Goal: Task Accomplishment & Management: Use online tool/utility

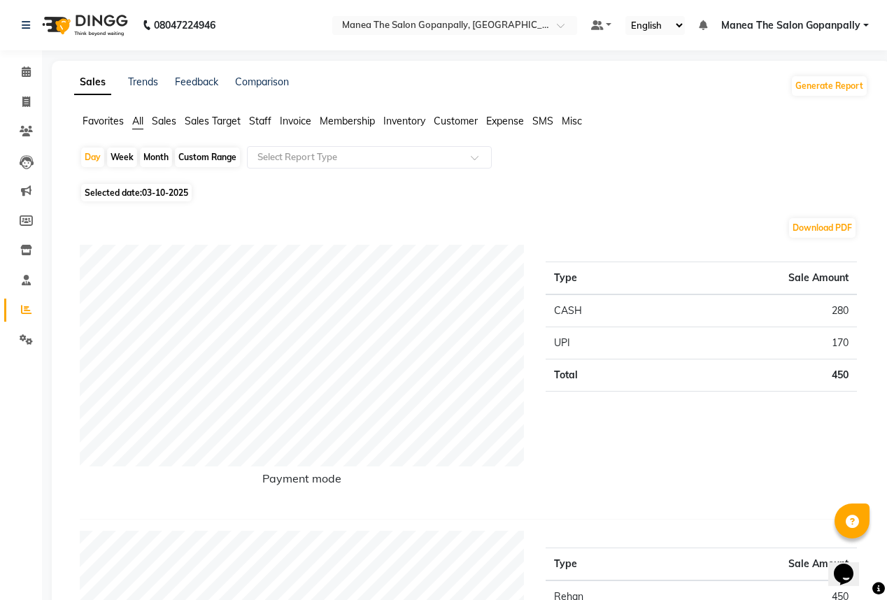
click at [143, 157] on div "Month" at bounding box center [156, 158] width 32 height 20
select select "10"
select select "2025"
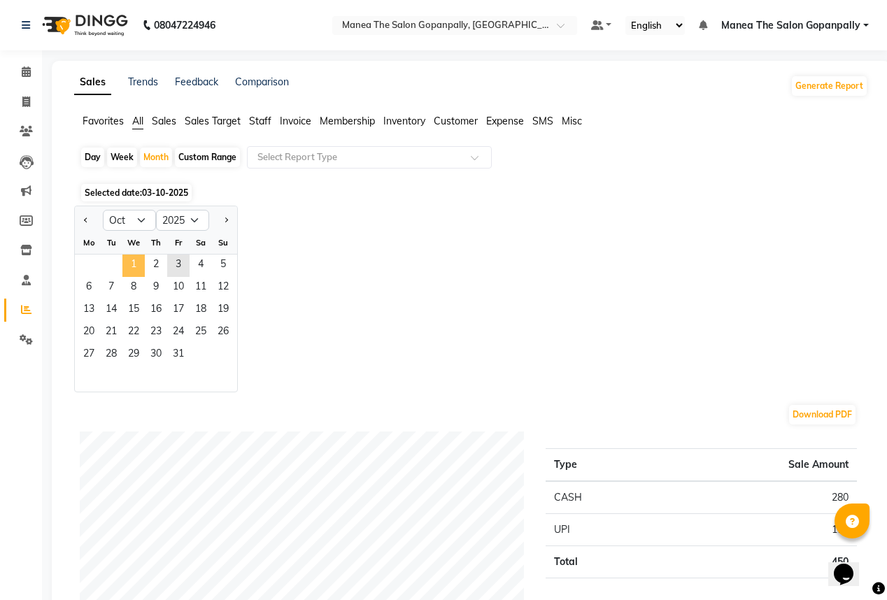
click at [134, 263] on span "1" at bounding box center [133, 265] width 22 height 22
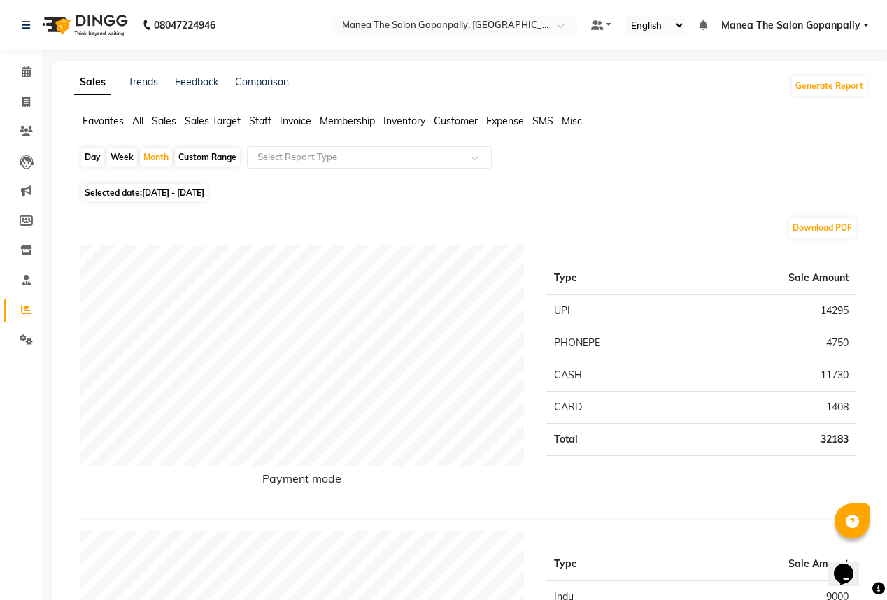
click at [91, 156] on div "Day" at bounding box center [92, 158] width 23 height 20
select select "10"
select select "2025"
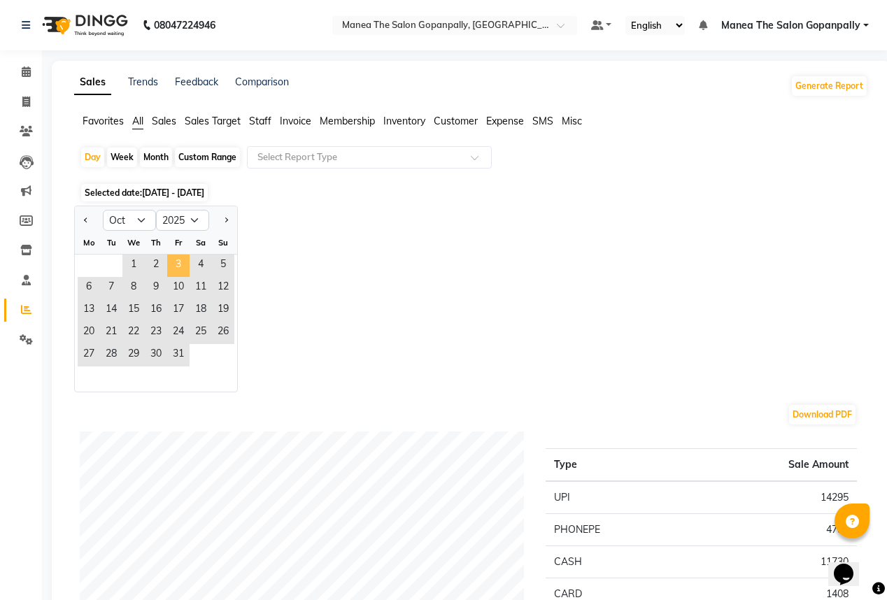
click at [173, 269] on span "3" at bounding box center [178, 265] width 22 height 22
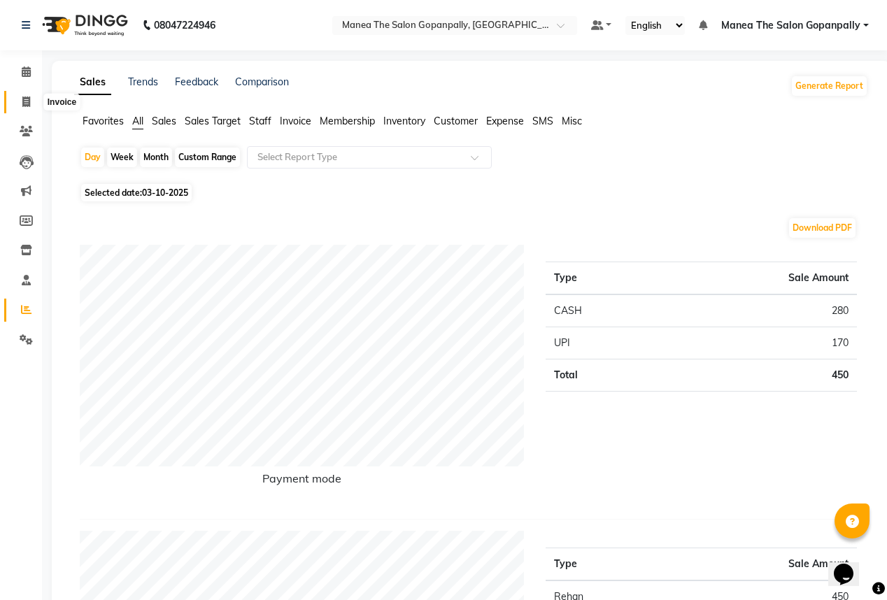
click at [22, 101] on icon at bounding box center [26, 101] width 8 height 10
select select "service"
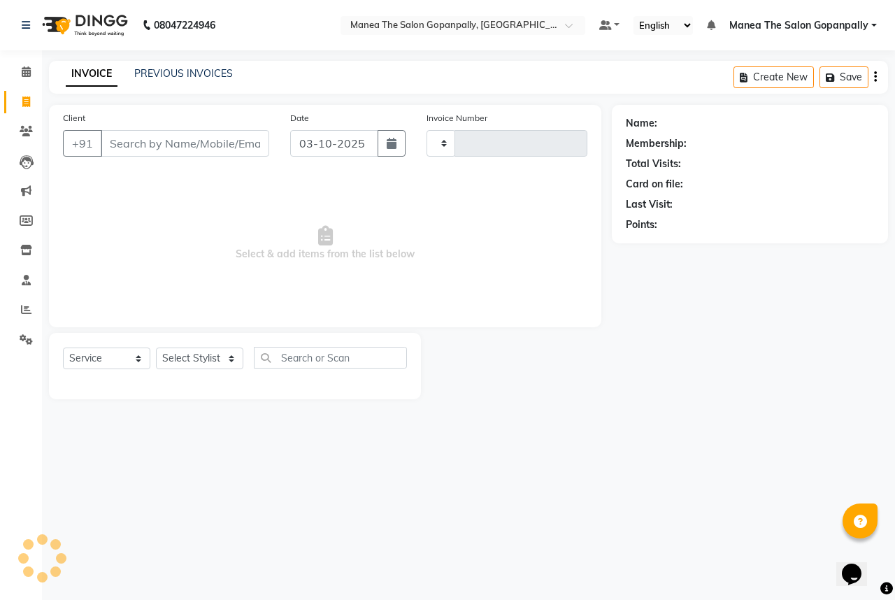
type input "3258"
select select "7027"
click at [187, 358] on select "Select Stylist anas [PERSON_NAME] [PERSON_NAME] [PERSON_NAME] sameer [PERSON_NA…" at bounding box center [199, 358] width 87 height 22
select select "83768"
click at [156, 348] on select "Select Stylist anas [PERSON_NAME] [PERSON_NAME] [PERSON_NAME] sameer [PERSON_NA…" at bounding box center [199, 358] width 87 height 22
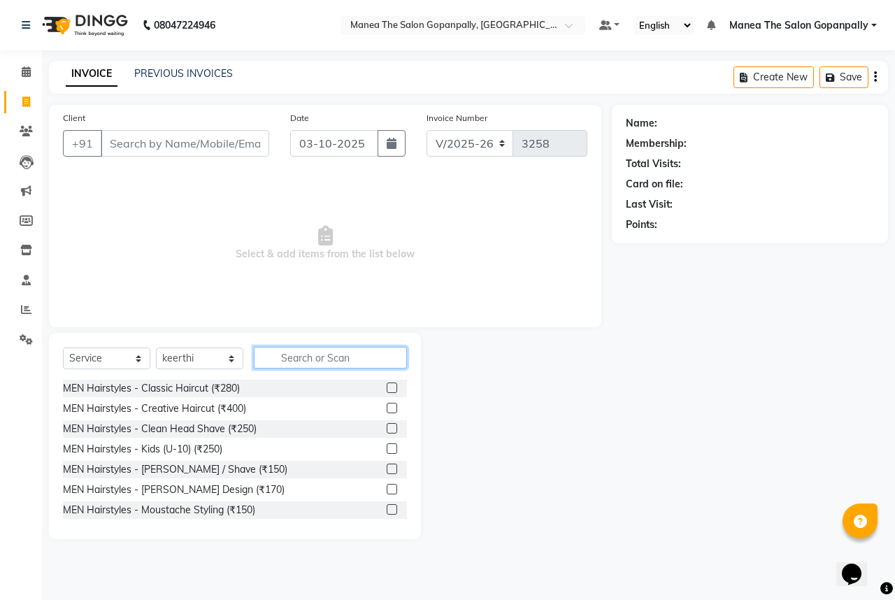
click at [286, 356] on input "text" at bounding box center [330, 358] width 153 height 22
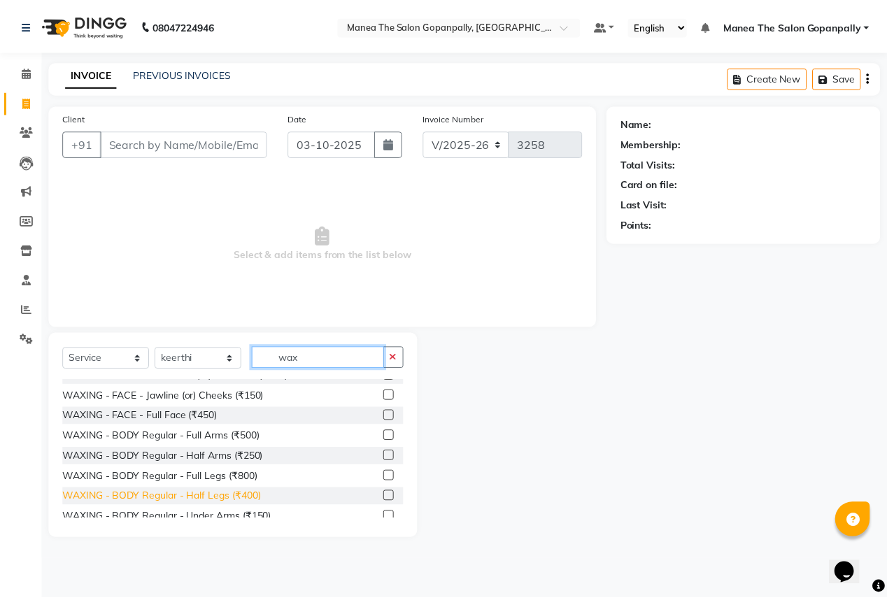
scroll to position [112, 0]
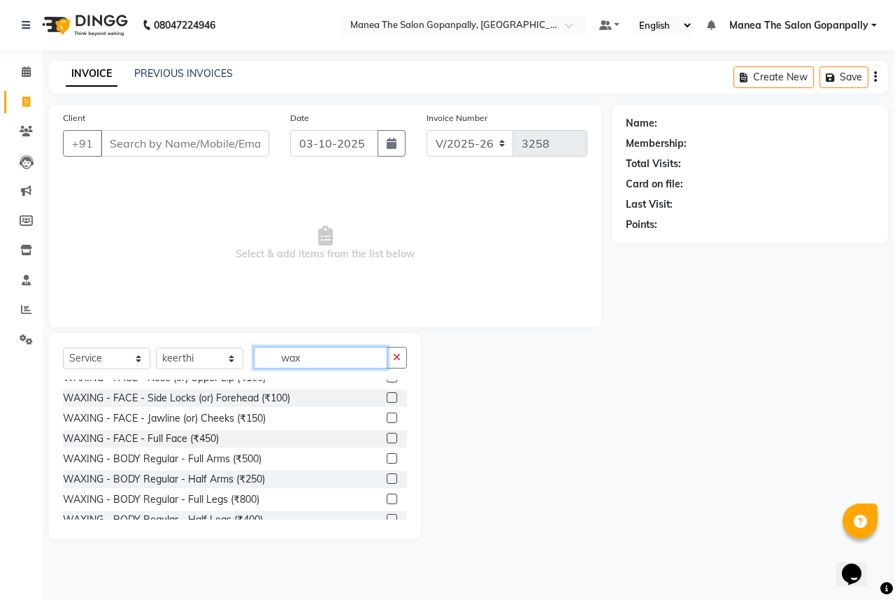
type input "wax"
click at [387, 440] on label at bounding box center [392, 438] width 10 height 10
click at [387, 440] on input "checkbox" at bounding box center [391, 438] width 9 height 9
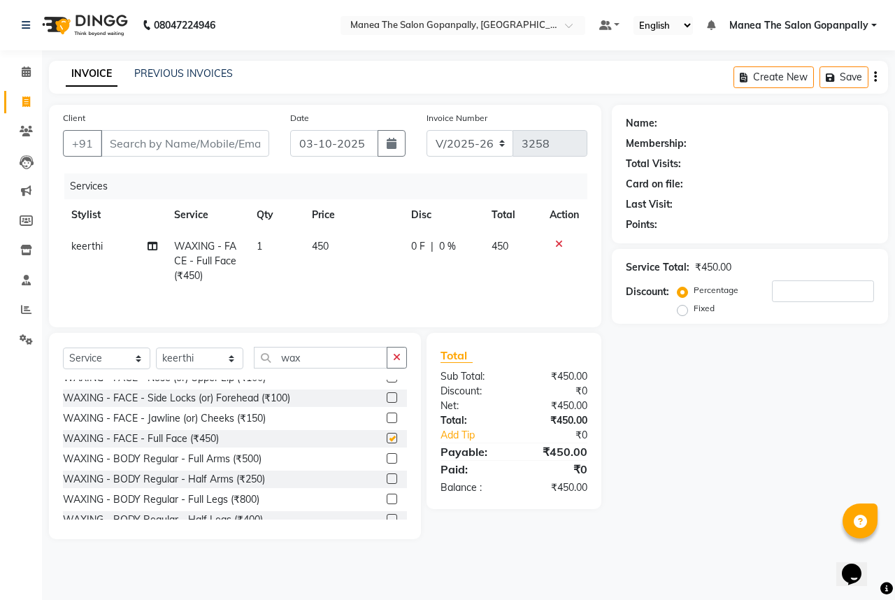
checkbox input "false"
click at [215, 143] on input "Client" at bounding box center [185, 143] width 169 height 27
type input "8"
type input "0"
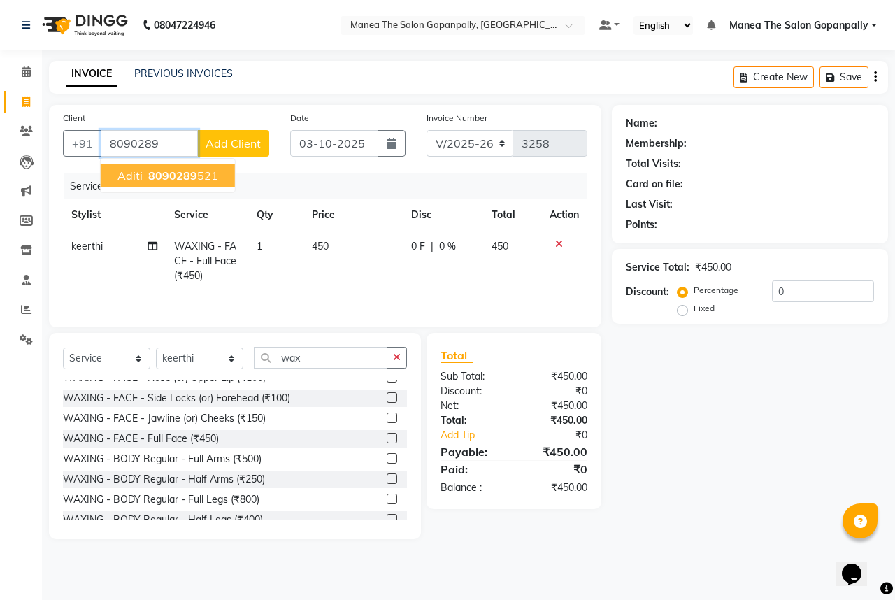
click at [185, 169] on span "8090289" at bounding box center [172, 176] width 49 height 14
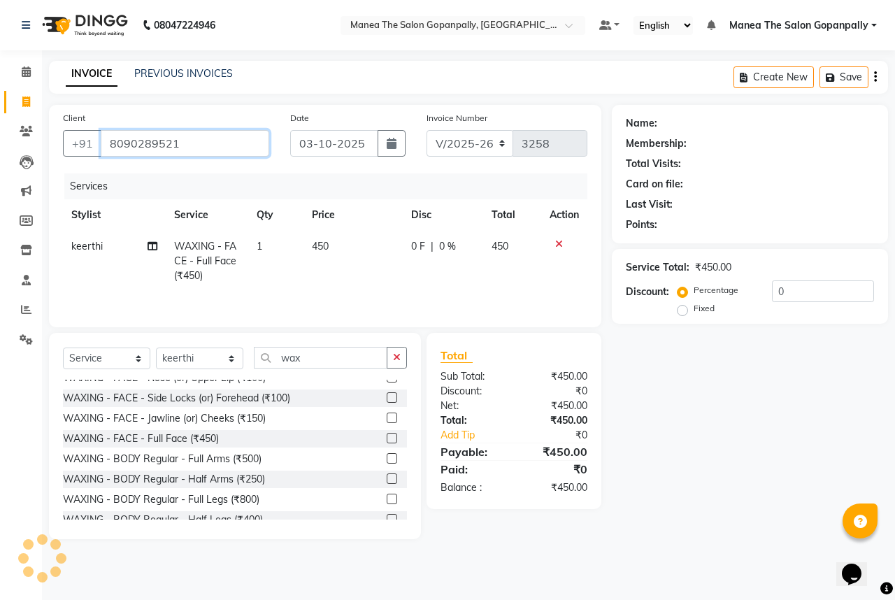
type input "8090289521"
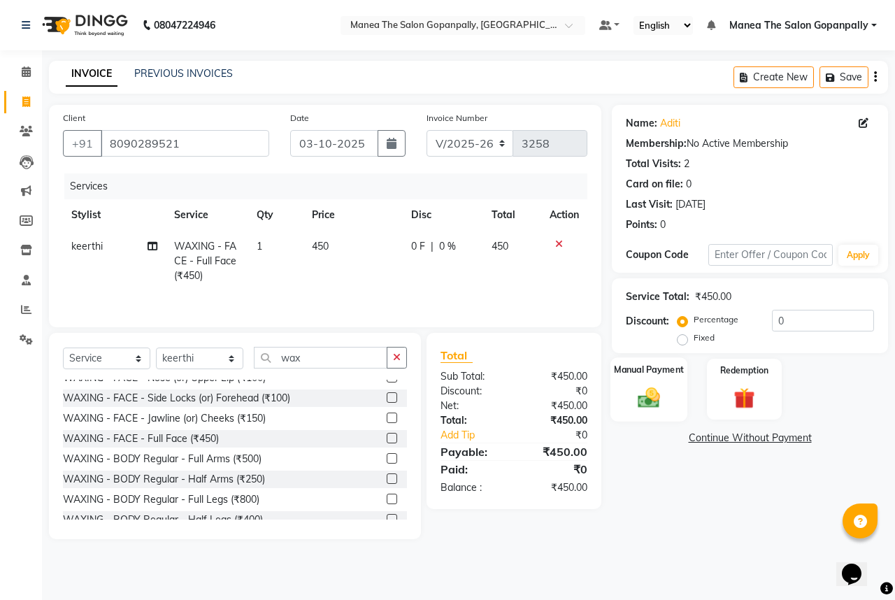
click at [667, 403] on div "Manual Payment" at bounding box center [649, 389] width 78 height 64
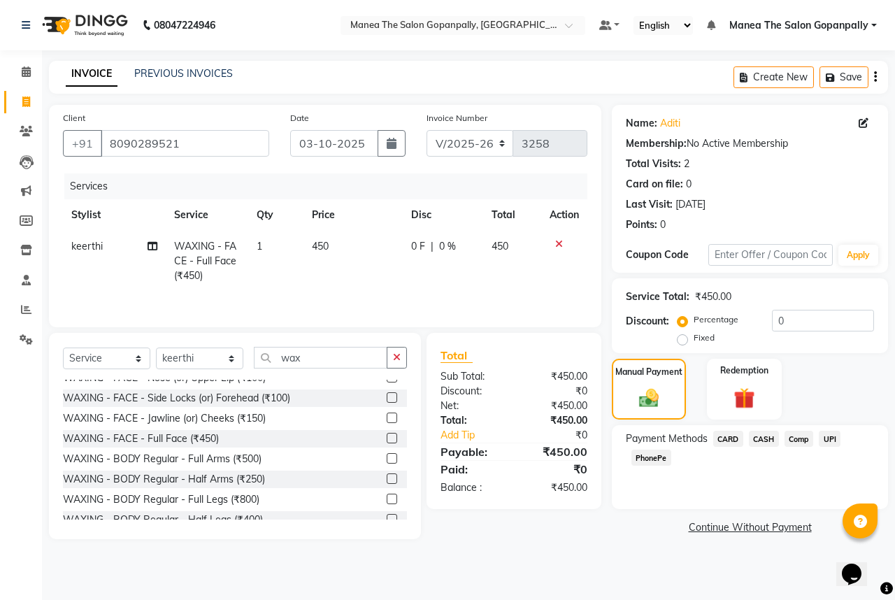
click at [824, 438] on span "UPI" at bounding box center [830, 439] width 22 height 16
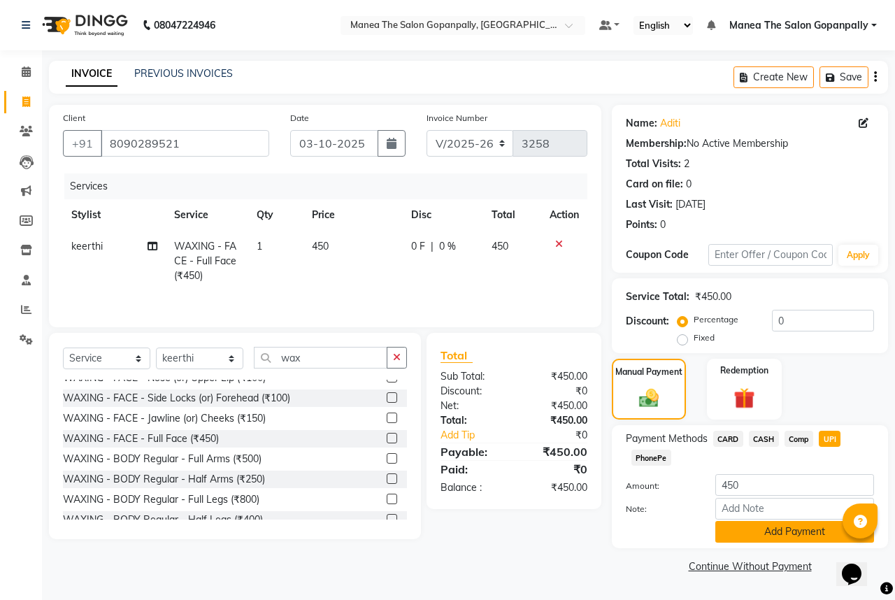
click at [803, 537] on button "Add Payment" at bounding box center [794, 532] width 159 height 22
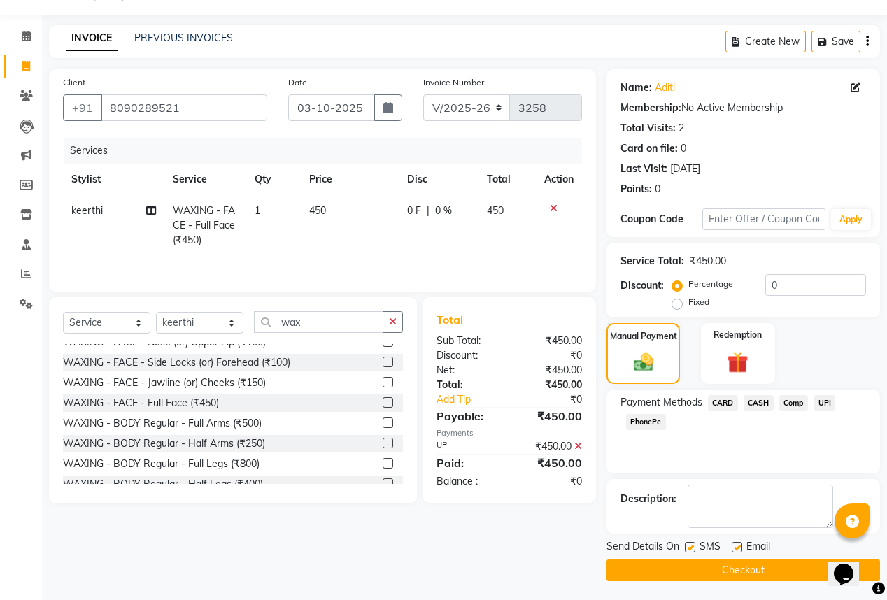
scroll to position [37, 0]
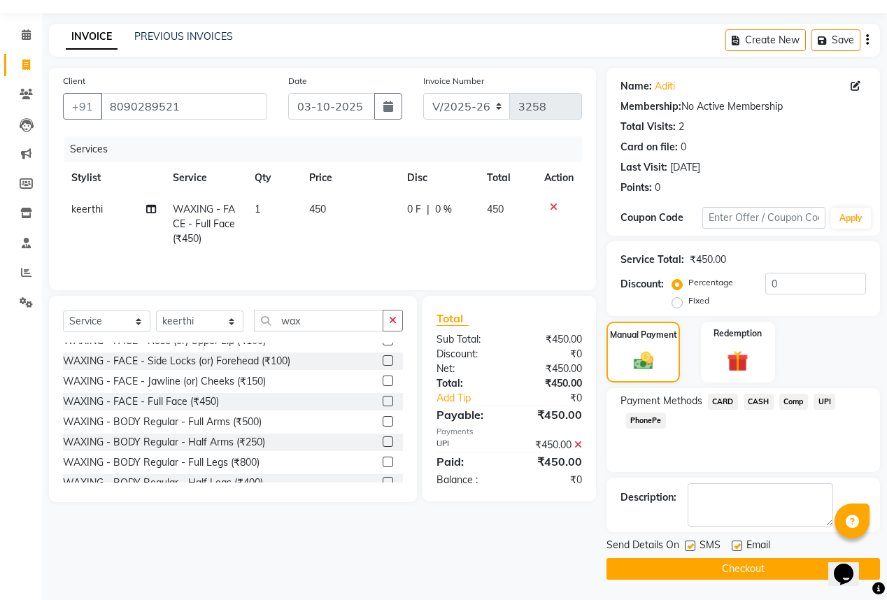
click at [740, 544] on label at bounding box center [736, 545] width 10 height 10
click at [740, 544] on input "checkbox" at bounding box center [735, 546] width 9 height 9
checkbox input "false"
click at [720, 567] on button "Checkout" at bounding box center [742, 569] width 273 height 22
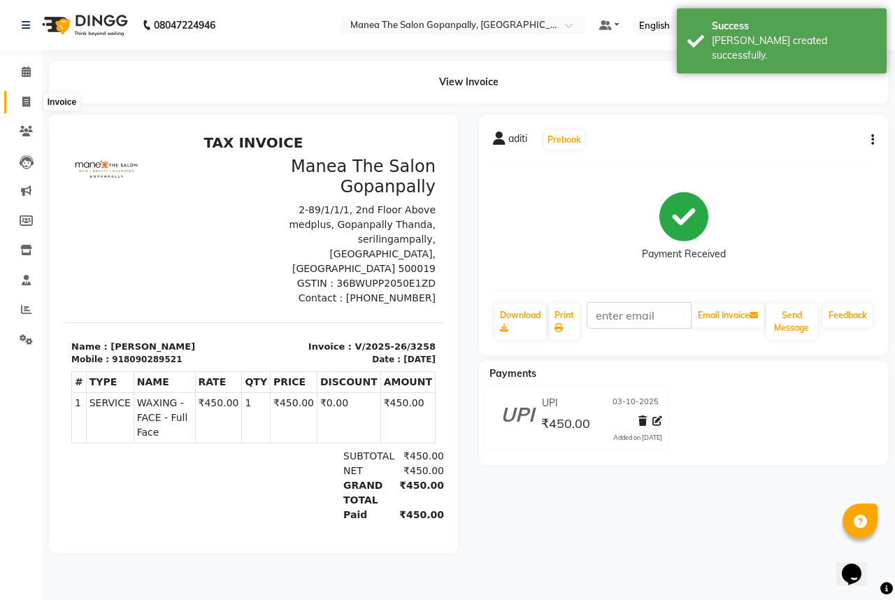
click at [24, 101] on icon at bounding box center [26, 101] width 8 height 10
select select "7027"
select select "service"
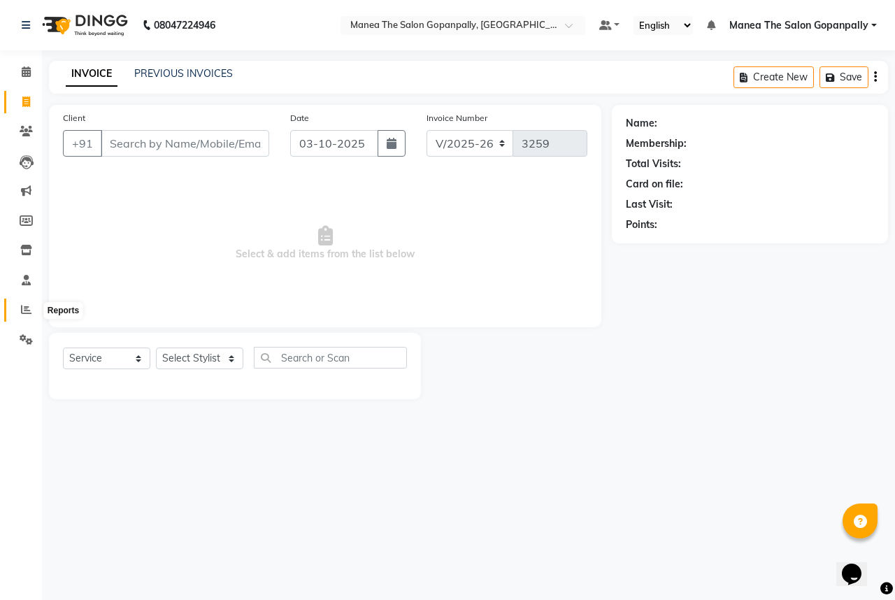
click at [29, 309] on icon at bounding box center [26, 309] width 10 height 10
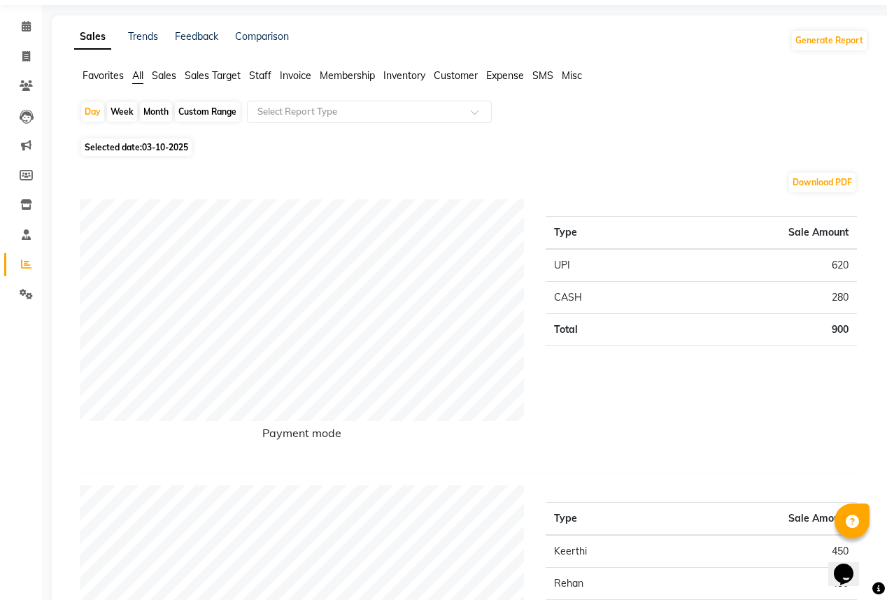
scroll to position [56, 0]
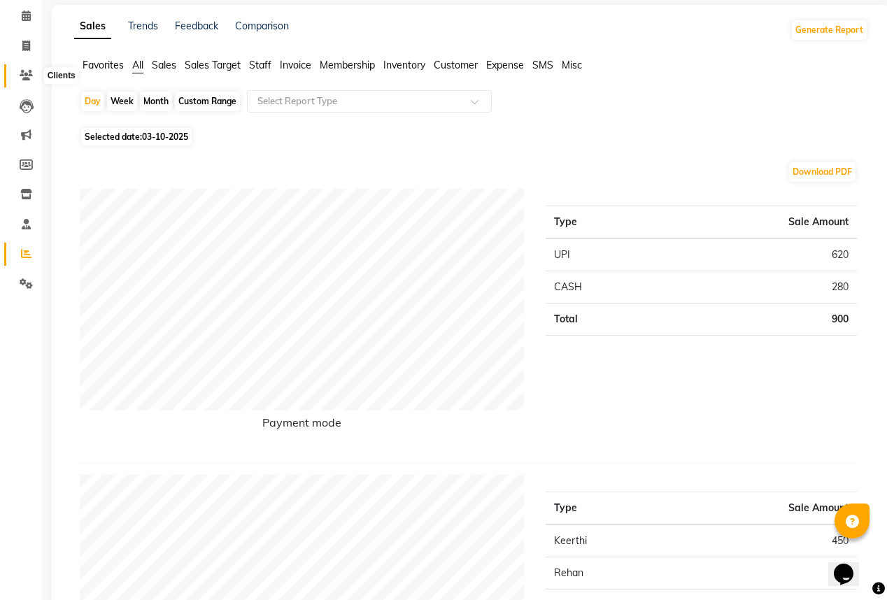
click at [24, 71] on icon at bounding box center [26, 75] width 13 height 10
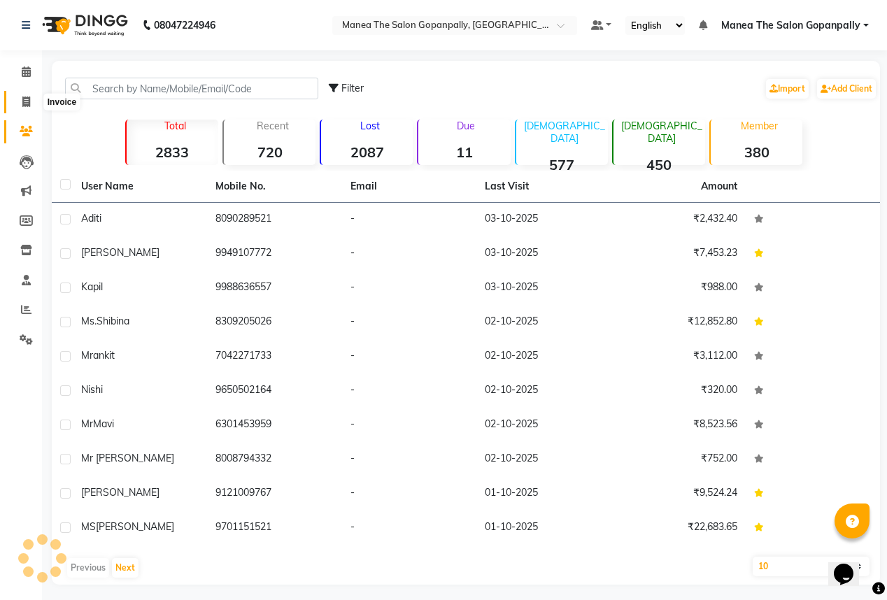
click at [21, 98] on span at bounding box center [26, 102] width 24 height 16
select select "7027"
select select "service"
